Goal: Task Accomplishment & Management: Use online tool/utility

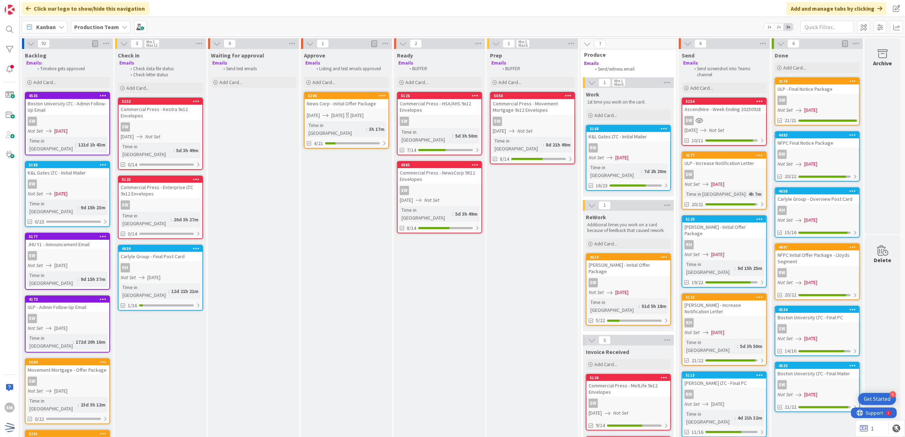
scroll to position [0, 5]
click at [732, 132] on div "[DATE] Not Set" at bounding box center [726, 130] width 82 height 7
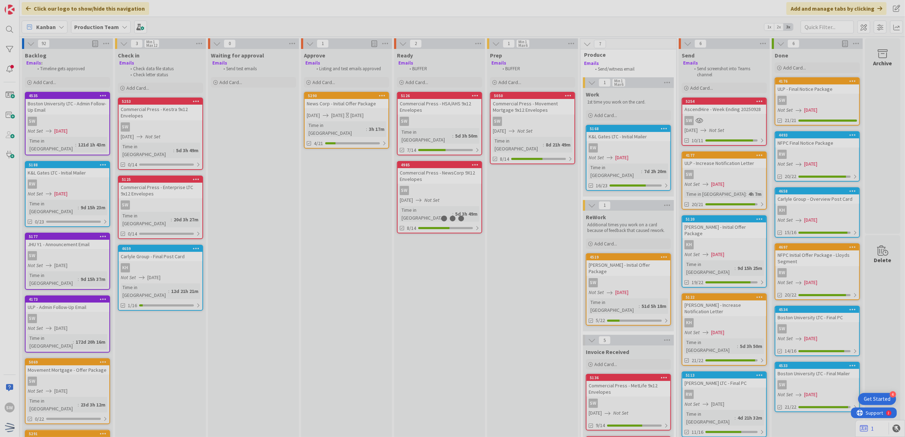
click at [732, 132] on div at bounding box center [452, 218] width 905 height 437
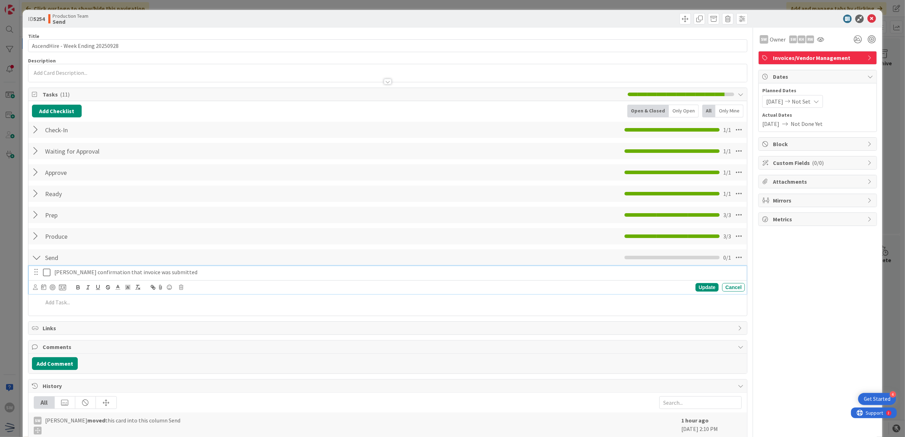
click at [57, 275] on p "[PERSON_NAME] confirmation that invoice was submitted" at bounding box center [398, 272] width 688 height 8
click at [45, 276] on icon at bounding box center [46, 272] width 7 height 9
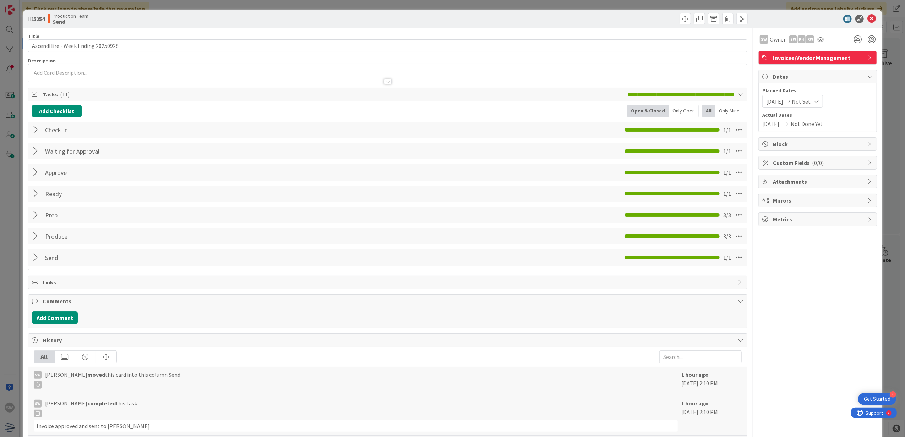
click at [870, 21] on div at bounding box center [814, 19] width 126 height 9
click at [869, 20] on icon at bounding box center [871, 19] width 9 height 9
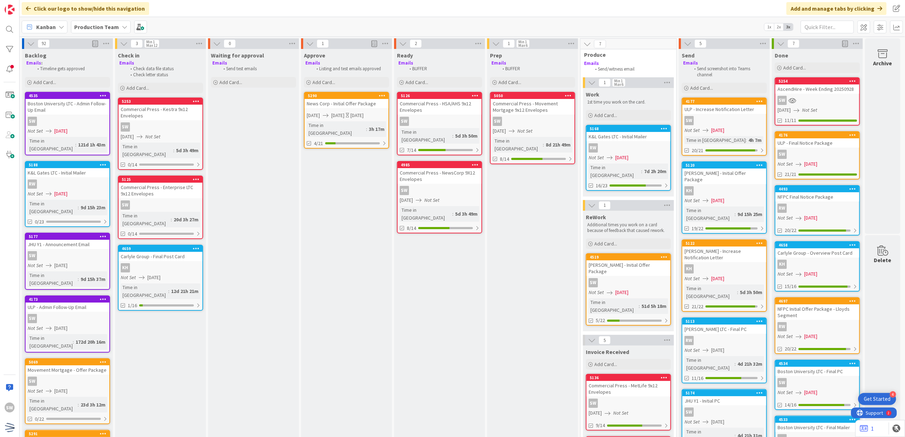
click at [725, 188] on div "KH" at bounding box center [724, 190] width 84 height 9
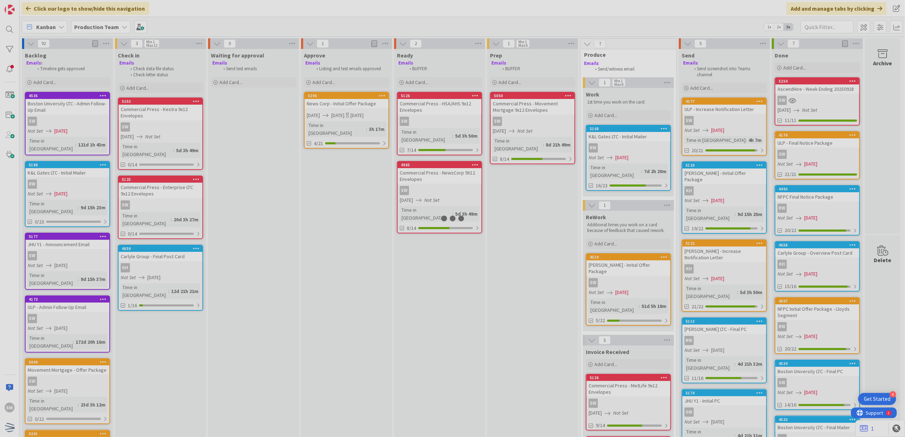
click at [725, 188] on div at bounding box center [452, 218] width 905 height 437
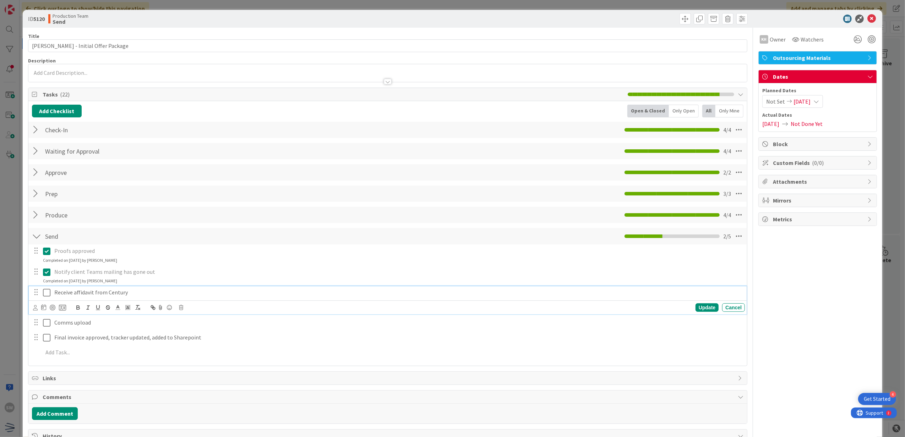
click at [47, 294] on icon at bounding box center [46, 293] width 7 height 9
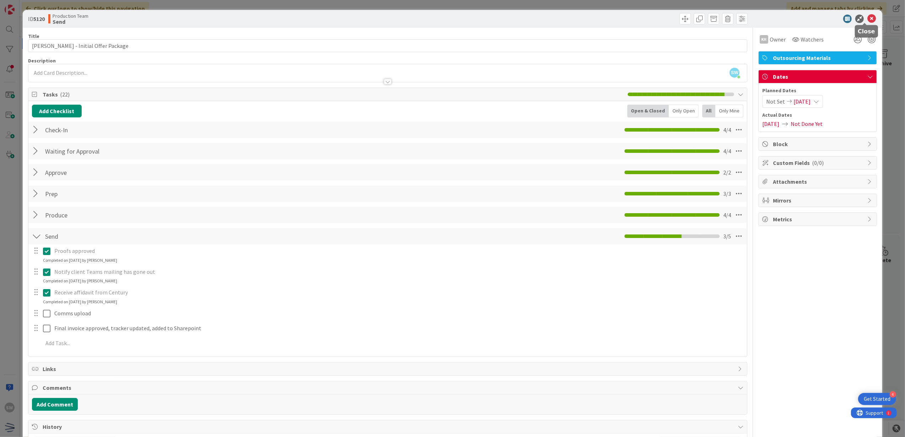
click at [867, 20] on icon at bounding box center [871, 19] width 9 height 9
